Goal: Task Accomplishment & Management: Use online tool/utility

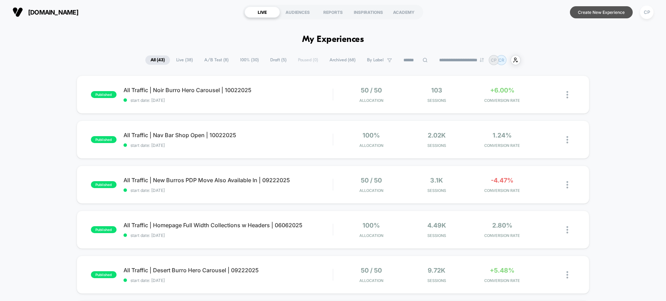
click at [601, 15] on button "Create New Experience" at bounding box center [601, 12] width 63 height 12
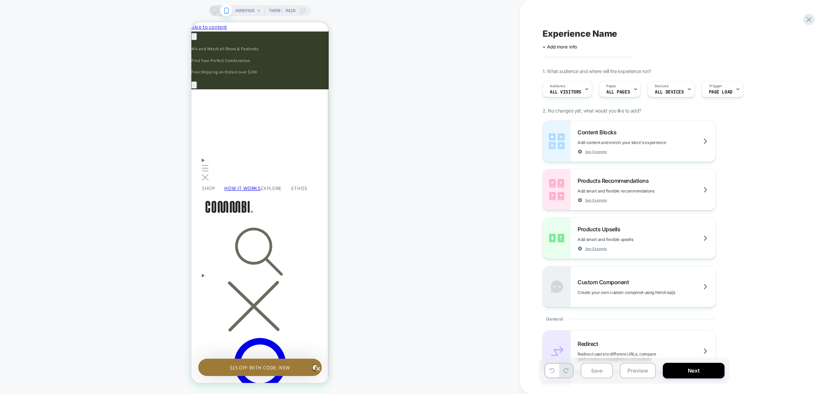
scroll to position [0, 203]
click at [628, 93] on div "Pages ALL PAGES" at bounding box center [617, 89] width 37 height 16
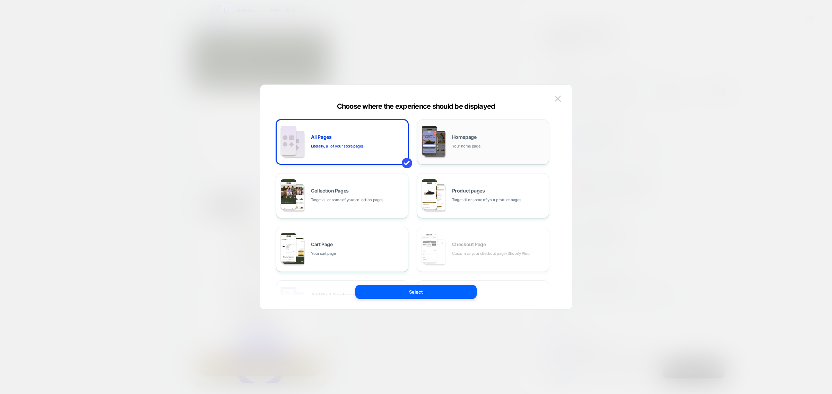
scroll to position [0, 0]
click at [465, 189] on span "Product pages" at bounding box center [468, 191] width 33 height 5
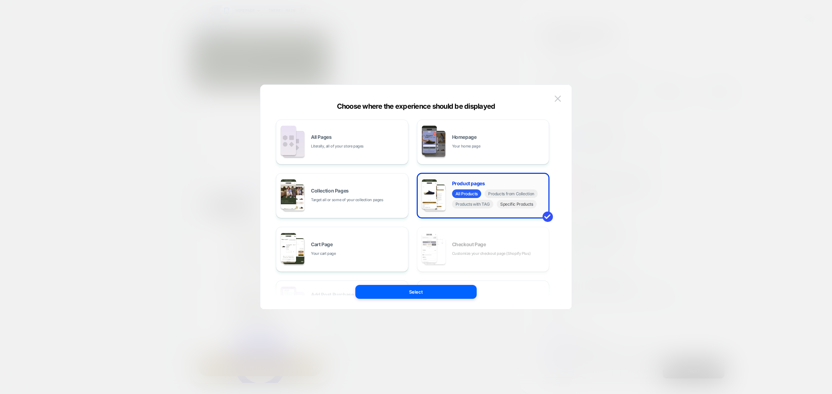
click at [509, 201] on span "Specific Products" at bounding box center [517, 204] width 40 height 9
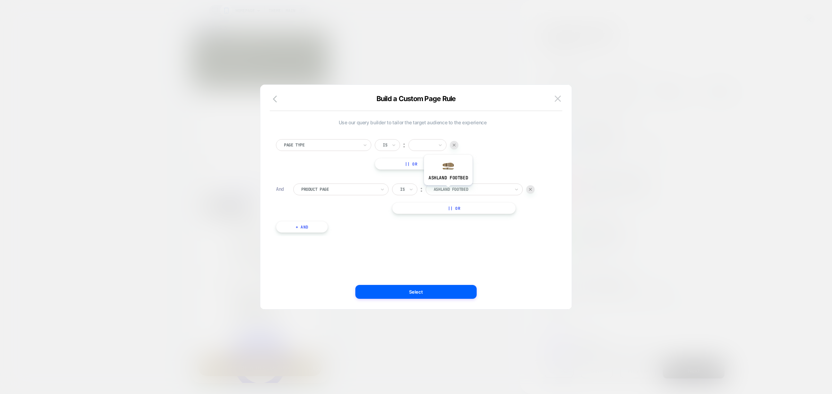
click at [448, 191] on div at bounding box center [472, 189] width 76 height 6
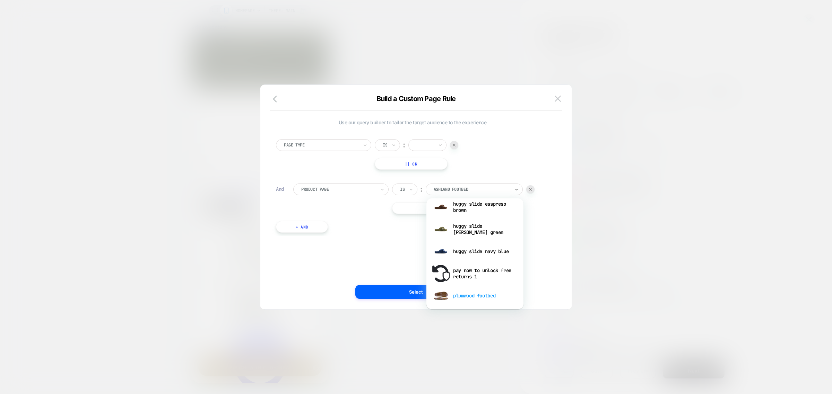
scroll to position [130, 0]
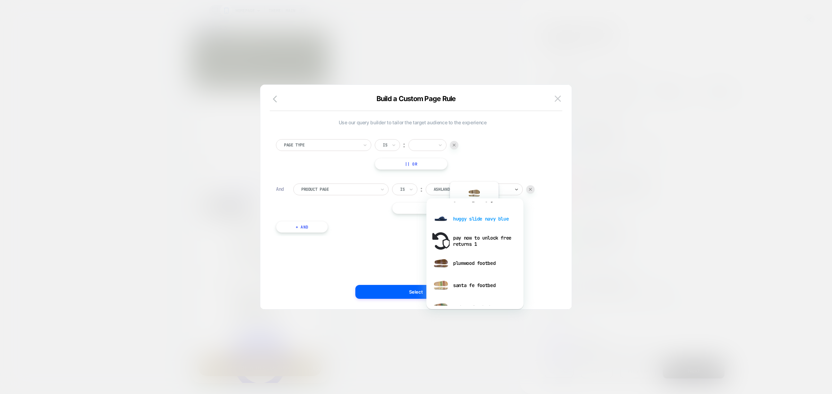
click at [474, 218] on div "huggy slide navy blue" at bounding box center [475, 219] width 90 height 22
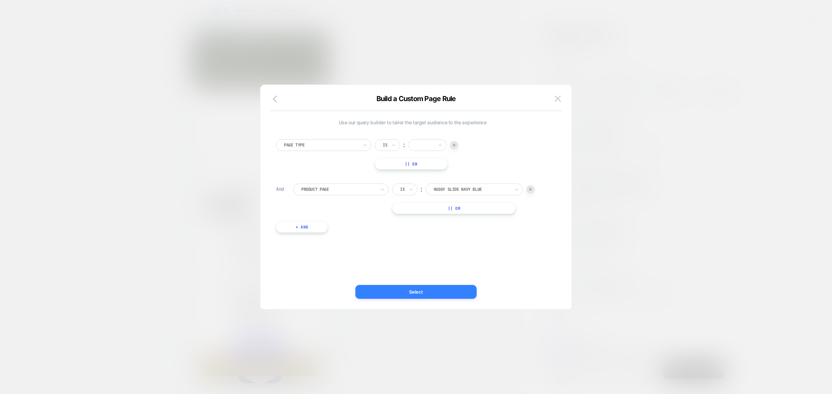
click at [431, 288] on button "Select" at bounding box center [415, 292] width 121 height 14
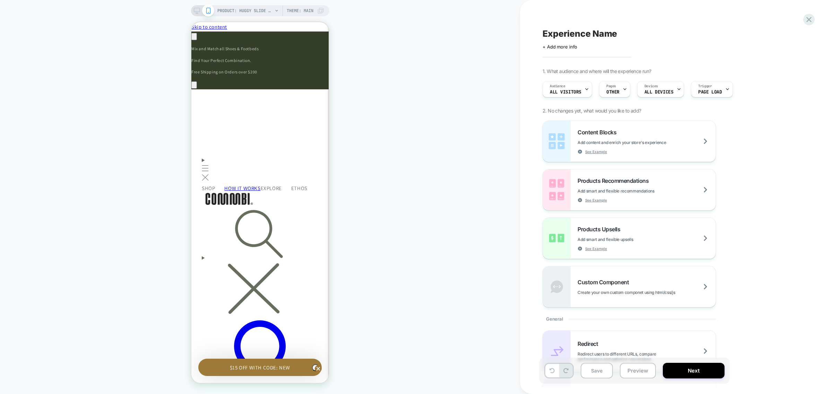
scroll to position [0, 102]
click at [621, 96] on div "Pages OTHER" at bounding box center [612, 89] width 27 height 16
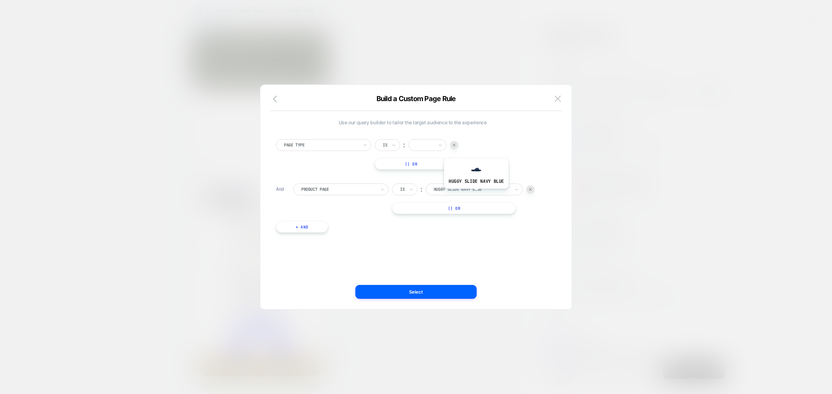
click at [475, 193] on div "huggy slide navy blue" at bounding box center [472, 190] width 78 height 8
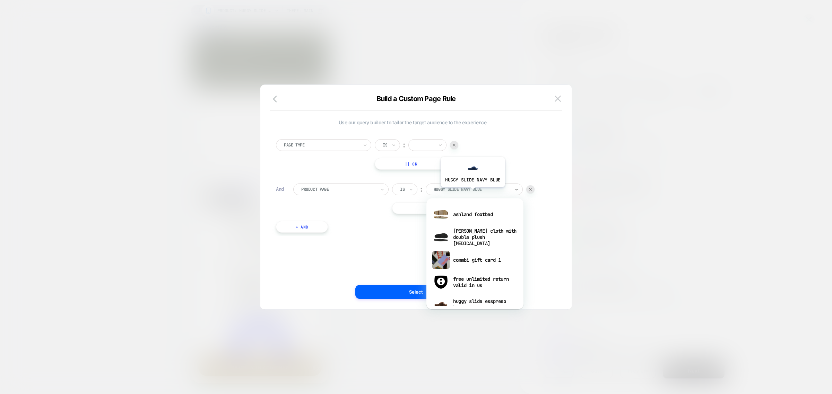
scroll to position [0, 203]
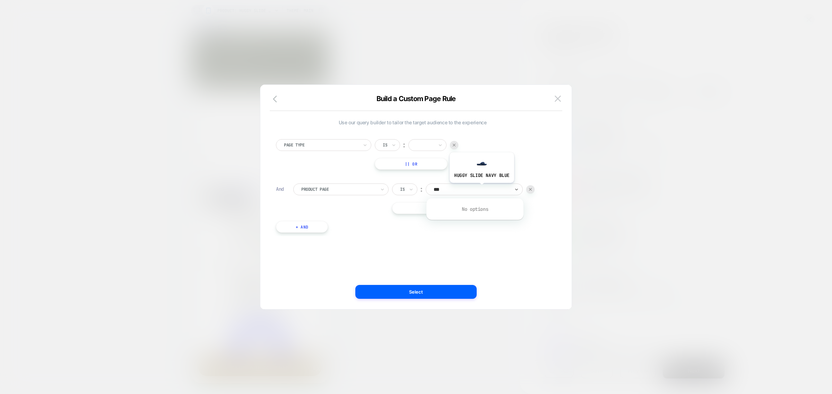
type input "****"
drag, startPoint x: 559, startPoint y: 98, endPoint x: 568, endPoint y: 91, distance: 11.6
click at [559, 98] on img at bounding box center [558, 99] width 6 height 6
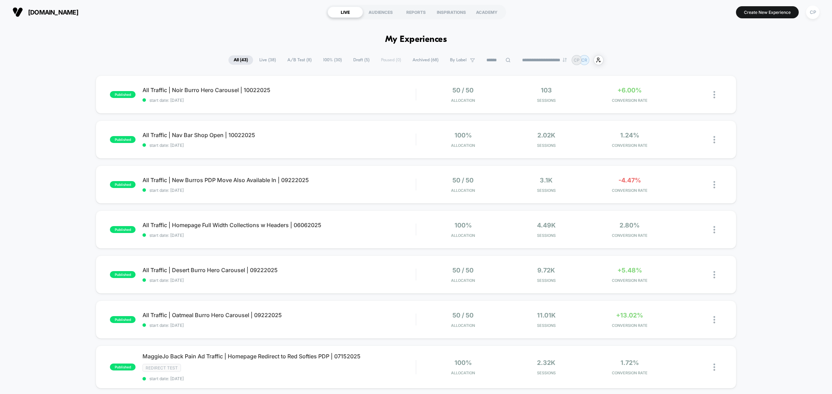
click at [784, 212] on div "published All Traffic | Noir Burro Hero Carousel | 10022025 start date: [DATE] …" at bounding box center [416, 372] width 832 height 593
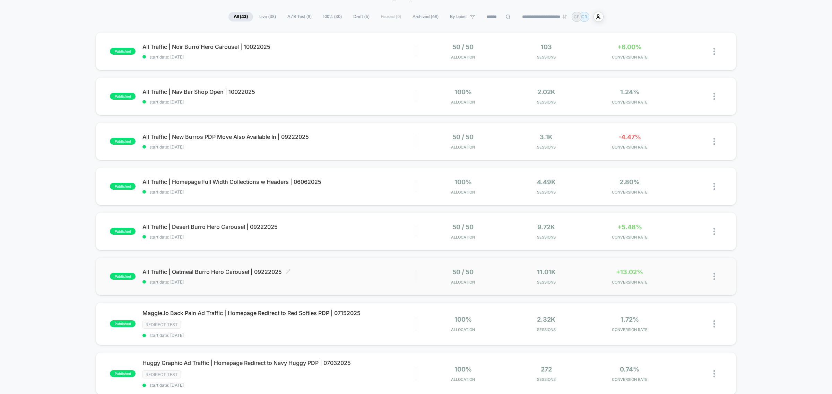
click at [243, 275] on span "All Traffic | Oatmeal Burro Hero Carousel | 09222025 Click to edit experience d…" at bounding box center [278, 272] width 273 height 7
